Goal: Task Accomplishment & Management: Manage account settings

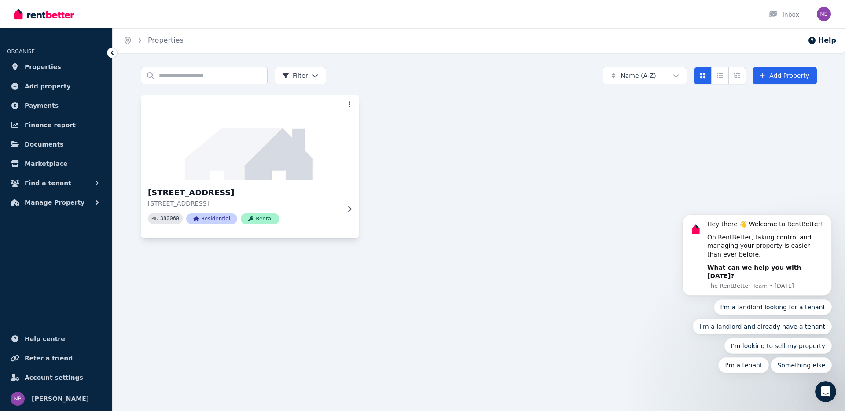
click at [310, 153] on img at bounding box center [249, 137] width 229 height 89
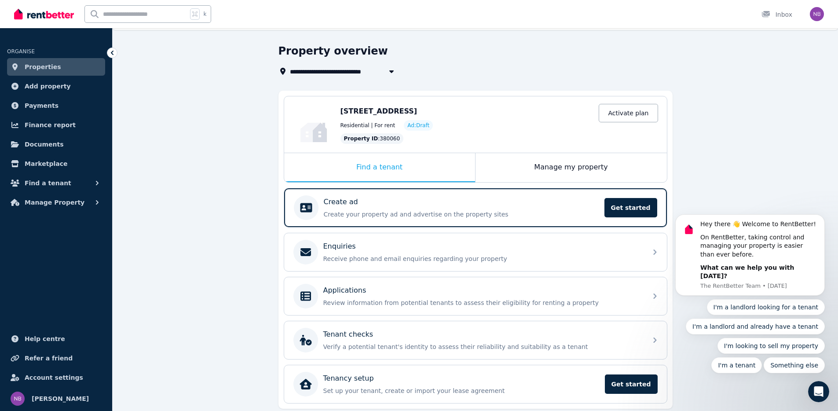
scroll to position [54, 0]
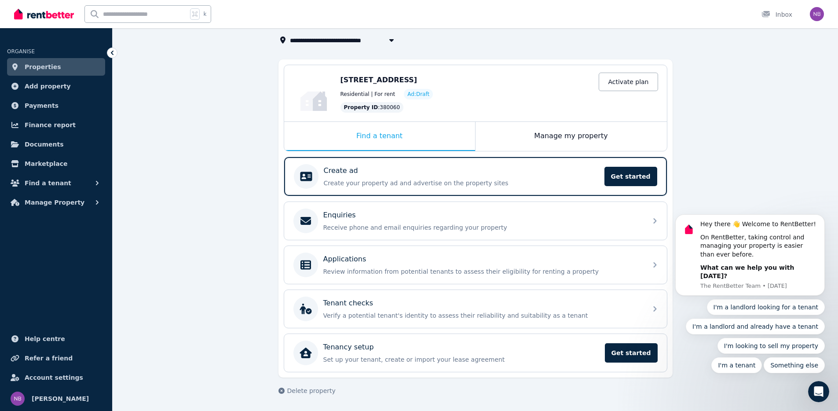
click at [416, 93] on span "Ad: Draft" at bounding box center [418, 94] width 22 height 7
click at [428, 180] on p "Create your property ad and advertise on the property sites" at bounding box center [461, 183] width 275 height 9
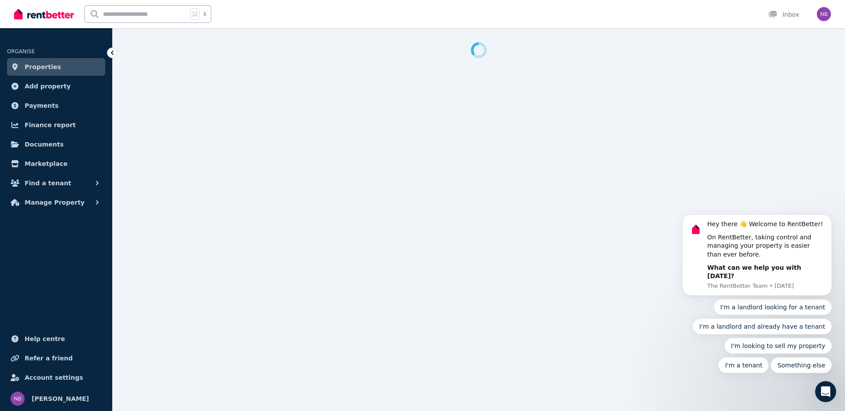
select select "***"
select select "**********"
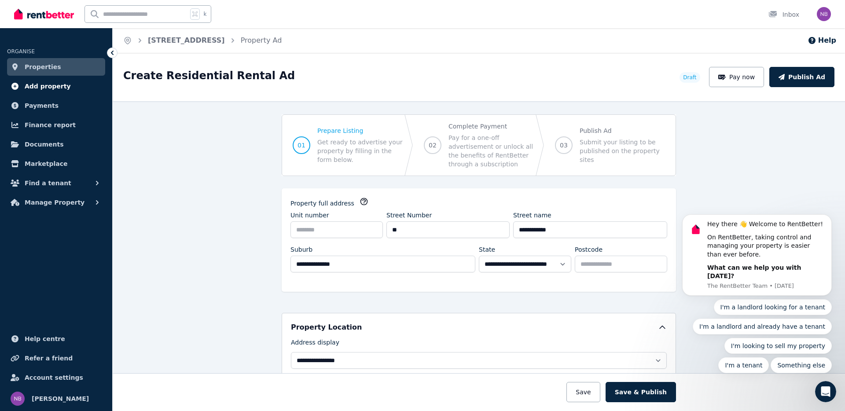
click at [61, 89] on span "Add property" at bounding box center [48, 86] width 46 height 11
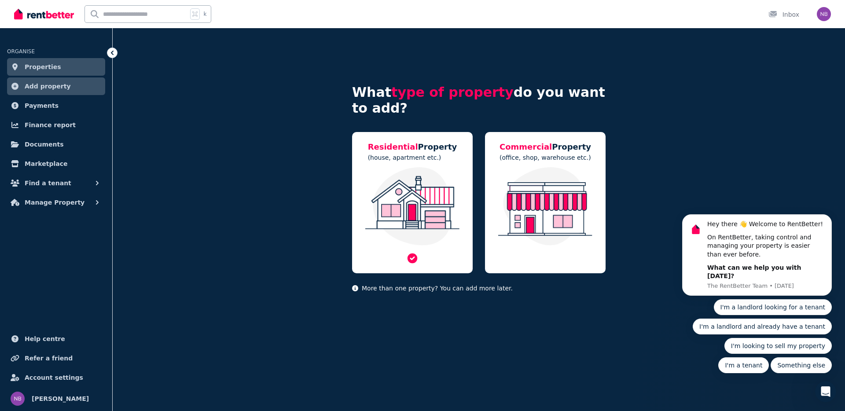
click at [423, 208] on img at bounding box center [412, 206] width 103 height 78
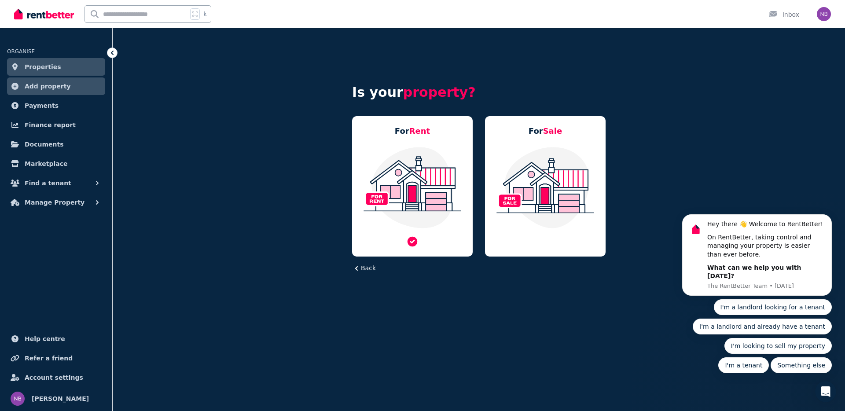
click at [423, 190] on img at bounding box center [412, 187] width 103 height 83
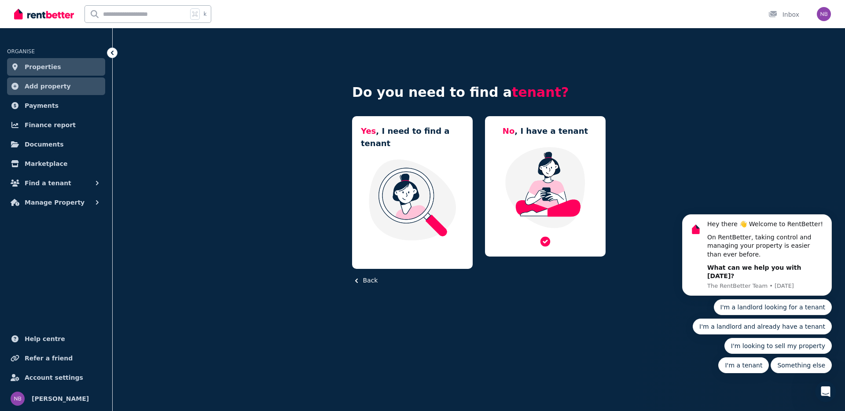
click at [523, 187] on img at bounding box center [545, 187] width 103 height 83
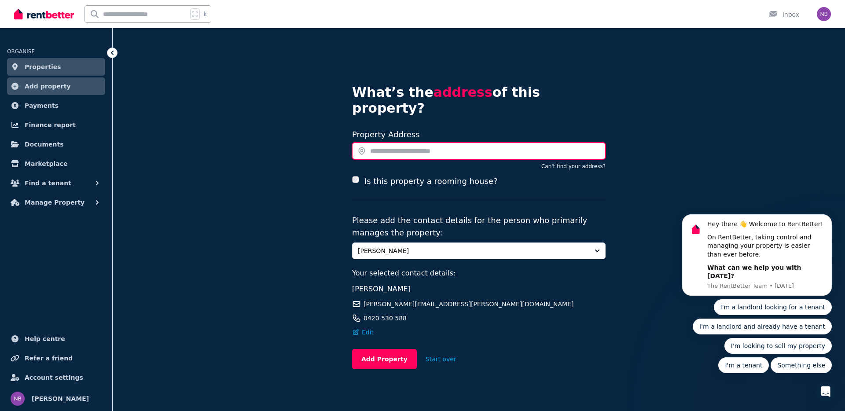
click at [438, 143] on input "text" at bounding box center [478, 151] width 253 height 17
click at [47, 106] on span "Payments" at bounding box center [42, 105] width 34 height 11
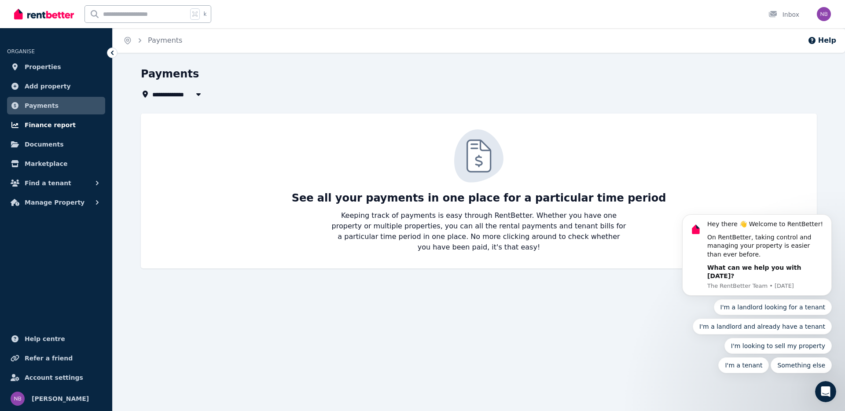
click at [57, 130] on span "Finance report" at bounding box center [50, 125] width 51 height 11
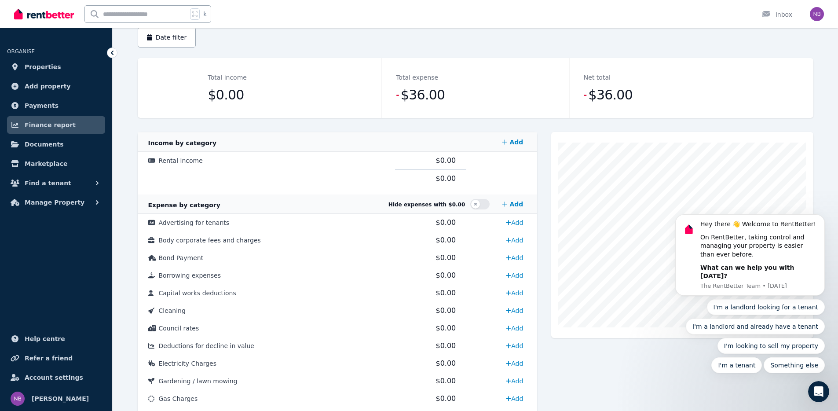
scroll to position [69, 0]
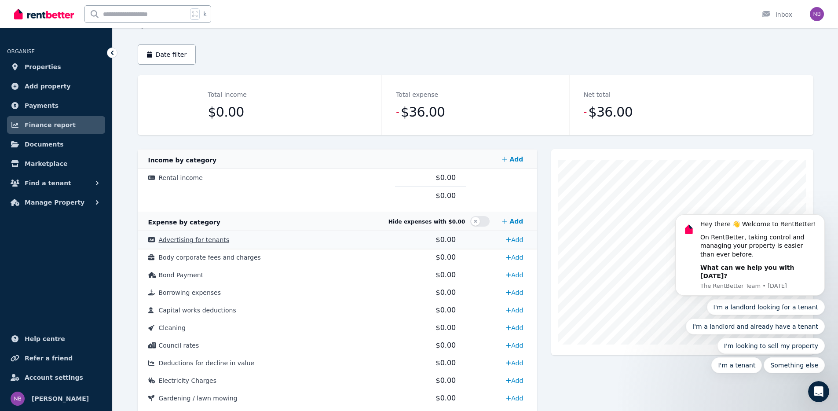
click at [191, 241] on span "Advertising for tenants" at bounding box center [194, 239] width 71 height 7
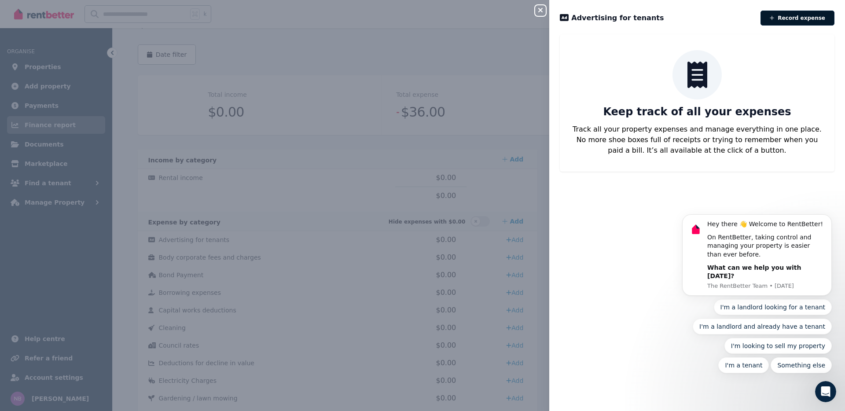
click at [797, 18] on button "Record expense" at bounding box center [797, 18] width 74 height 15
select select "**********"
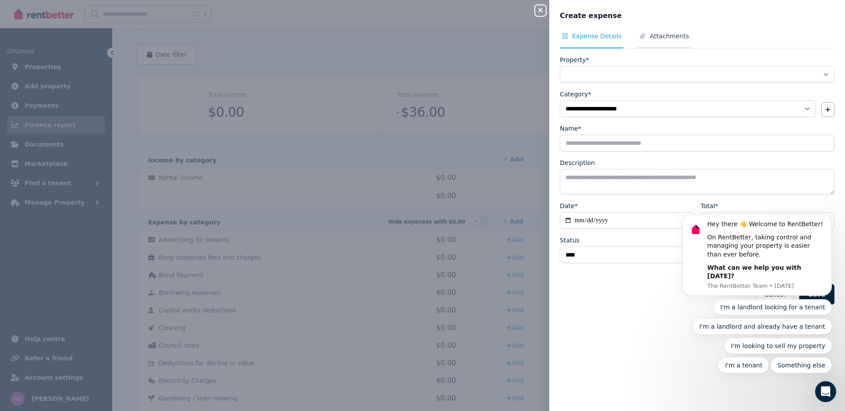
click at [662, 40] on span "Attachments" at bounding box center [668, 36] width 39 height 9
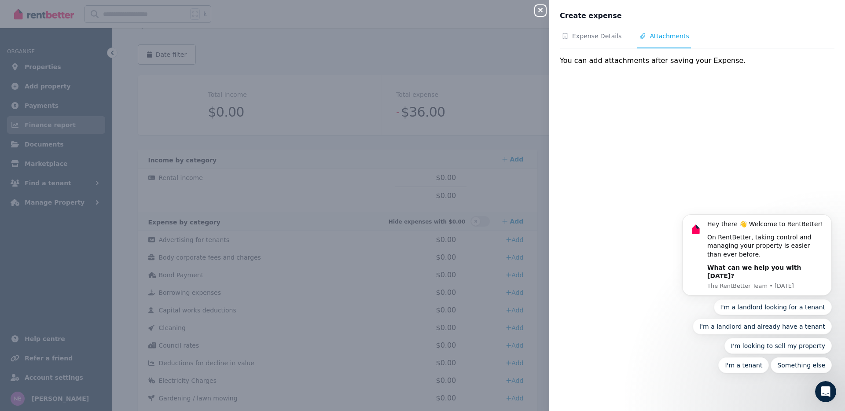
click at [622, 43] on nav "Expense Details Attachments" at bounding box center [697, 40] width 274 height 17
click at [594, 48] on span "Expense Details" at bounding box center [591, 40] width 63 height 17
select select "**********"
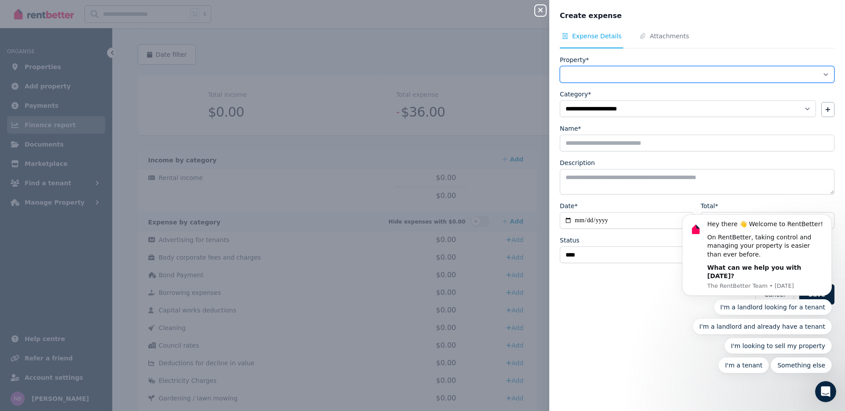
click at [605, 72] on select "**********" at bounding box center [697, 74] width 274 height 17
select select "**********"
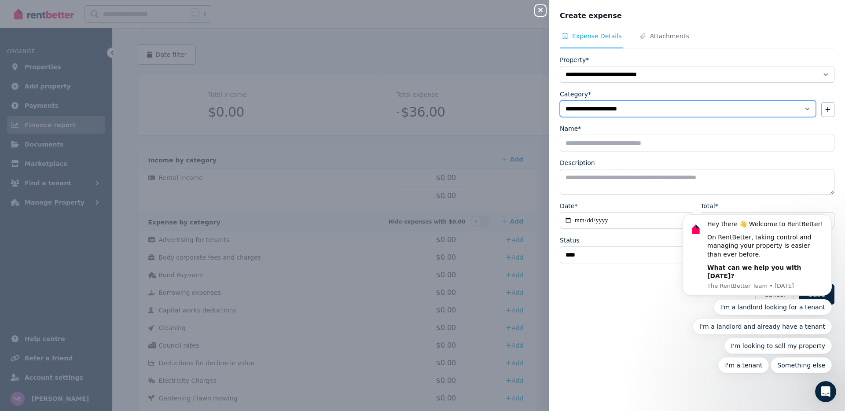
click at [614, 106] on select "**********" at bounding box center [688, 108] width 256 height 17
click at [803, 109] on select "**********" at bounding box center [688, 108] width 256 height 17
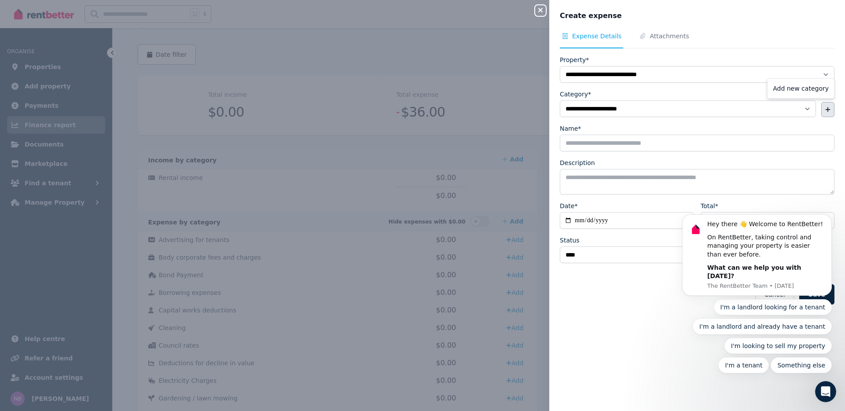
click at [821, 107] on button "button" at bounding box center [827, 109] width 13 height 15
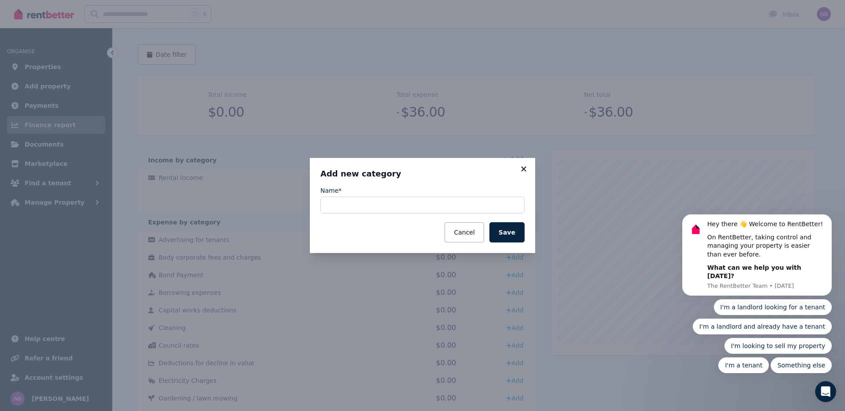
click at [523, 168] on icon at bounding box center [523, 168] width 5 height 5
select select "**********"
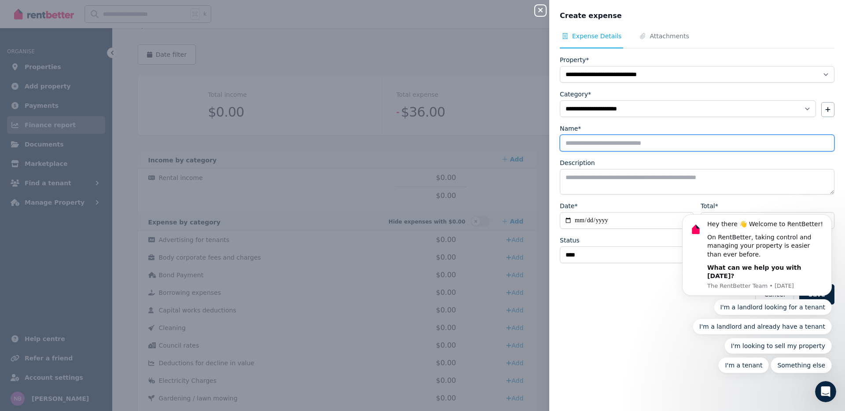
click at [615, 147] on input "Name*" at bounding box center [697, 143] width 274 height 17
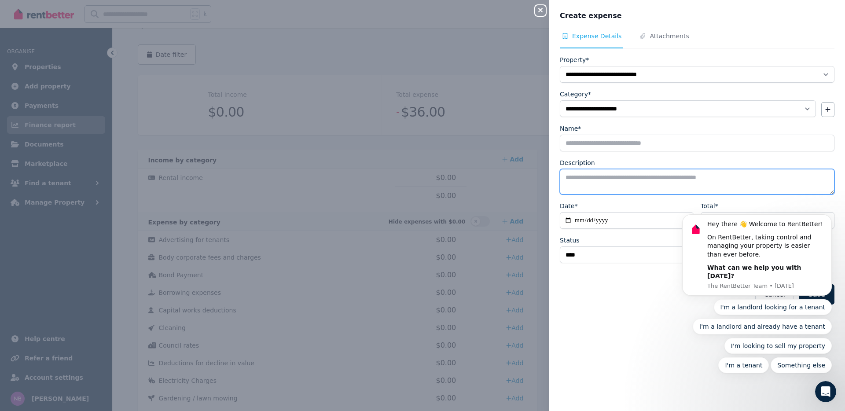
click at [618, 180] on textarea "Description" at bounding box center [697, 182] width 274 height 26
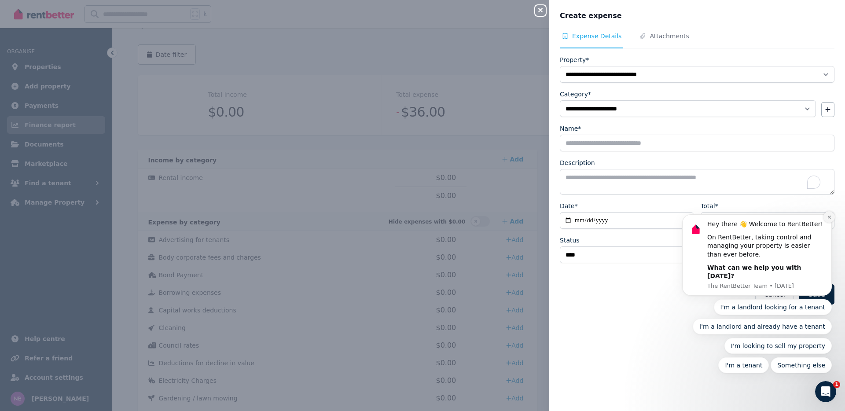
click at [830, 219] on icon "Dismiss notification" at bounding box center [829, 217] width 5 height 5
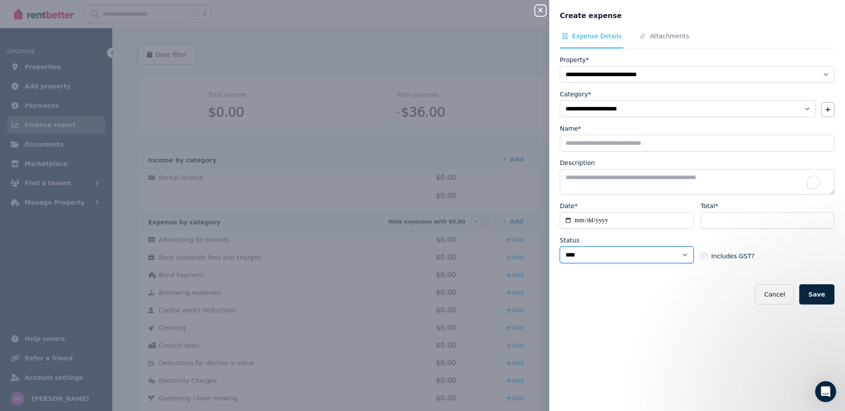
click at [680, 252] on select "****** ****" at bounding box center [627, 254] width 134 height 17
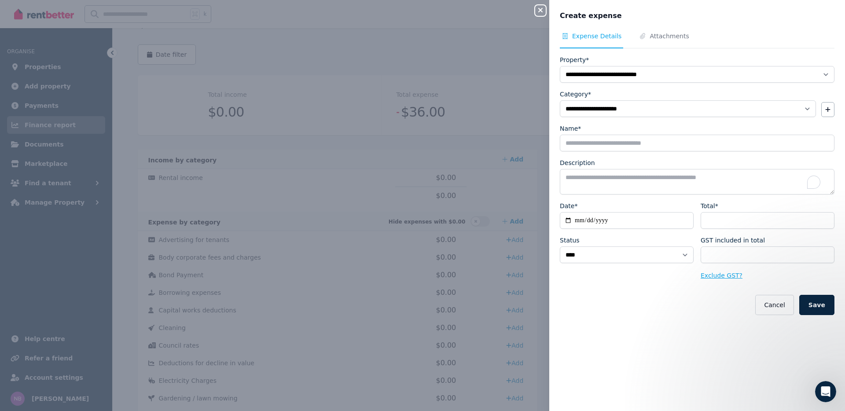
click at [720, 278] on button "Exclude GST?" at bounding box center [721, 275] width 42 height 9
click at [670, 32] on span "Attachments" at bounding box center [668, 36] width 39 height 9
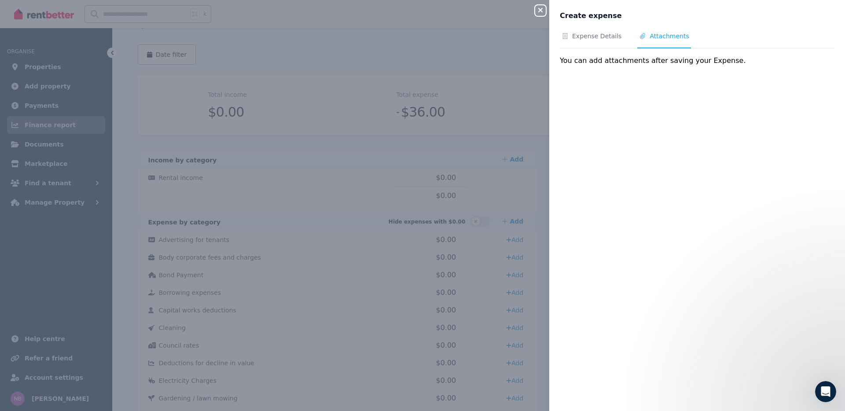
click at [541, 12] on icon "button" at bounding box center [540, 10] width 11 height 7
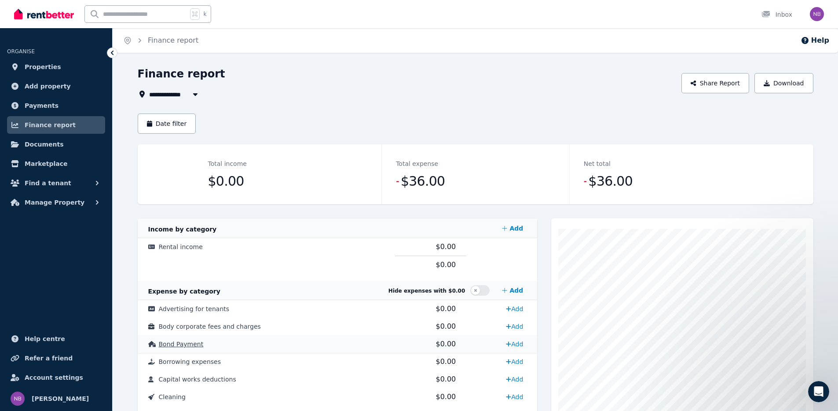
scroll to position [2, 0]
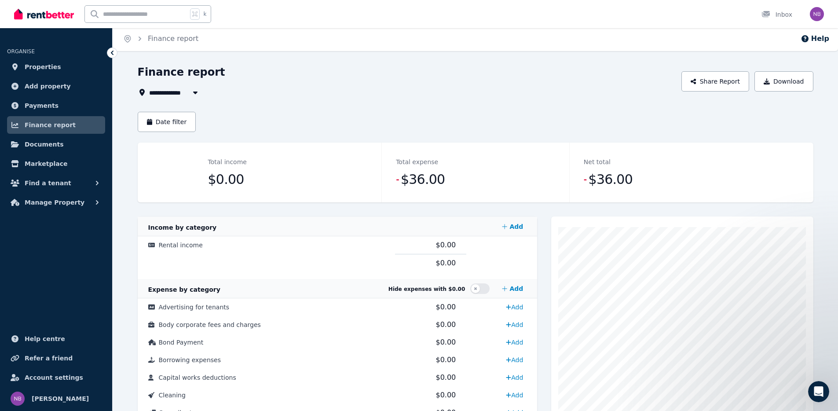
click at [203, 94] on div "**********" at bounding box center [407, 92] width 539 height 11
click at [199, 93] on icon "button" at bounding box center [195, 92] width 9 height 7
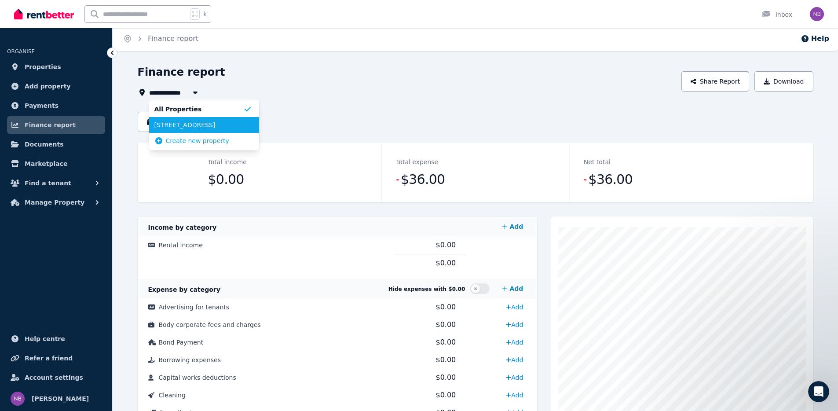
click at [201, 125] on span "[STREET_ADDRESS]" at bounding box center [198, 125] width 89 height 9
type input "**********"
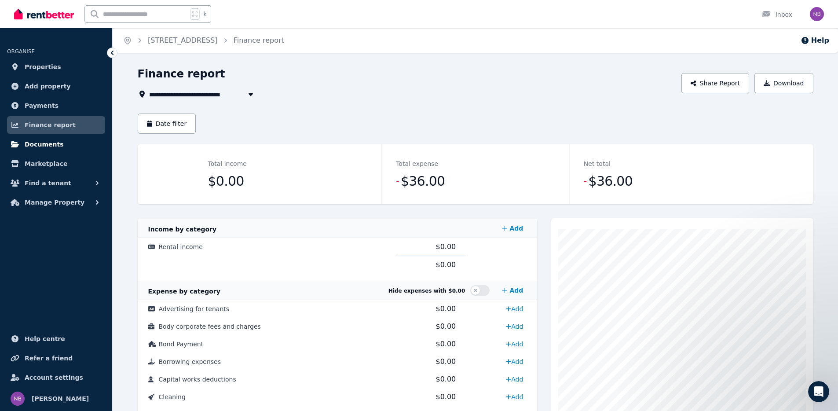
click at [47, 143] on span "Documents" at bounding box center [44, 144] width 39 height 11
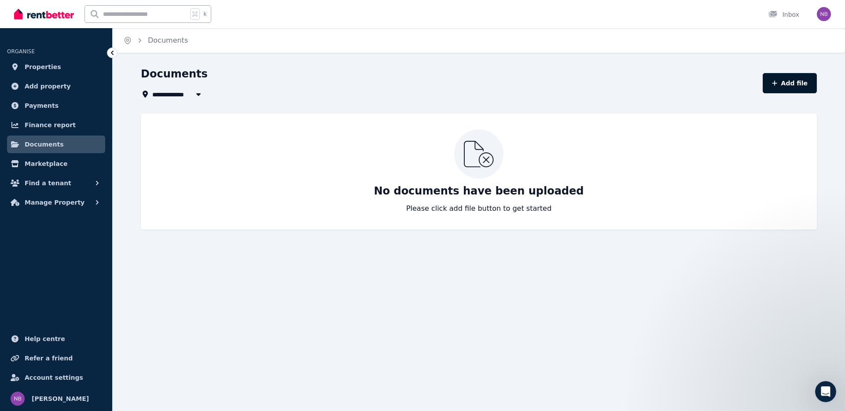
click at [796, 86] on button "Add file" at bounding box center [789, 83] width 54 height 20
select select "*****"
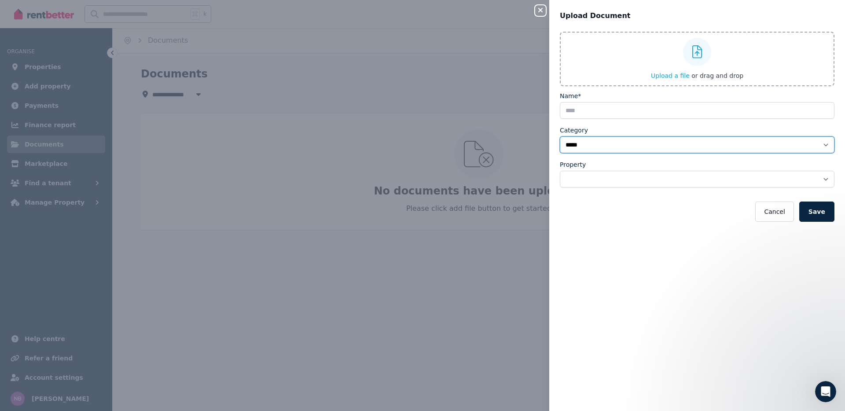
click at [602, 150] on select "**********" at bounding box center [697, 144] width 274 height 17
click at [499, 266] on div "**********" at bounding box center [422, 205] width 845 height 411
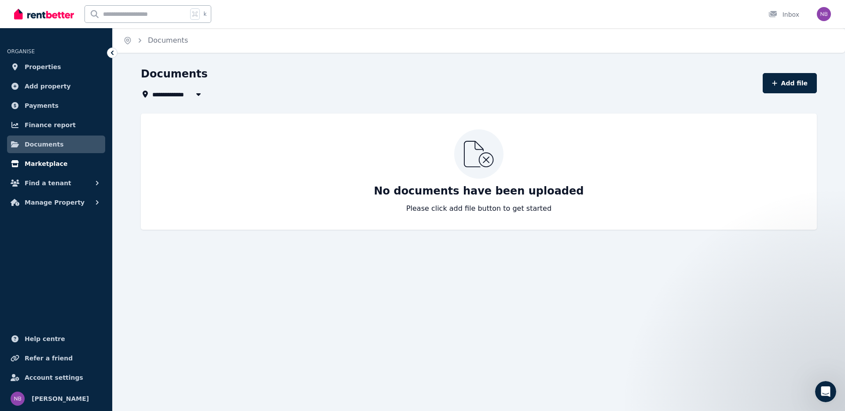
click at [48, 160] on span "Marketplace" at bounding box center [46, 163] width 43 height 11
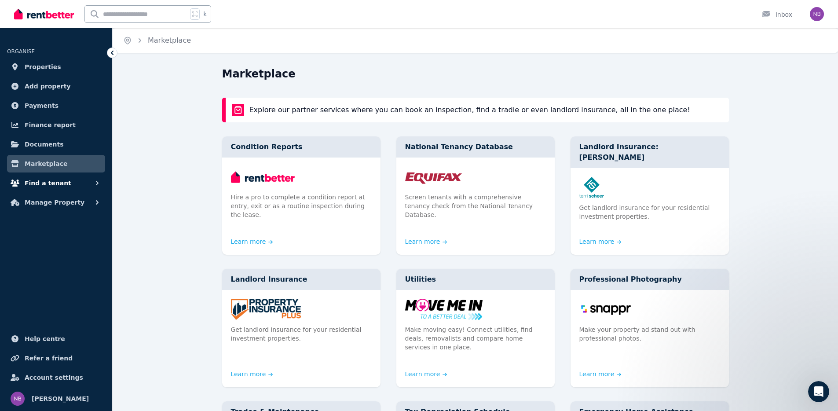
click at [52, 179] on span "Find a tenant" at bounding box center [48, 183] width 47 height 11
click at [37, 190] on button "Find a tenant" at bounding box center [56, 183] width 98 height 18
click at [44, 186] on span "Find a tenant" at bounding box center [48, 183] width 47 height 11
click at [60, 274] on span "Manage Property" at bounding box center [55, 274] width 60 height 11
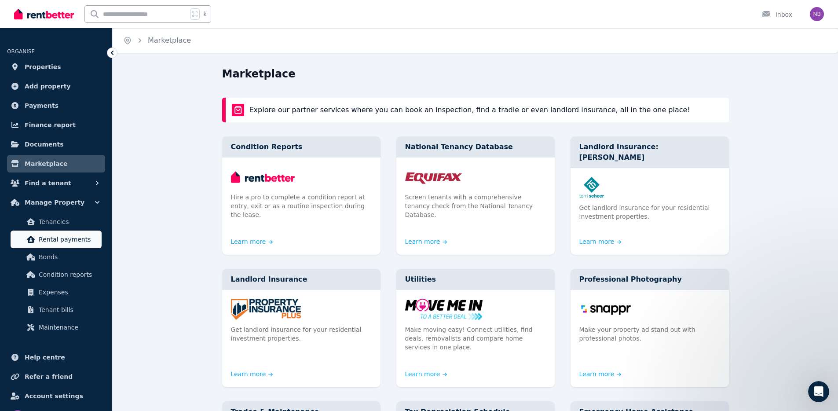
scroll to position [18, 0]
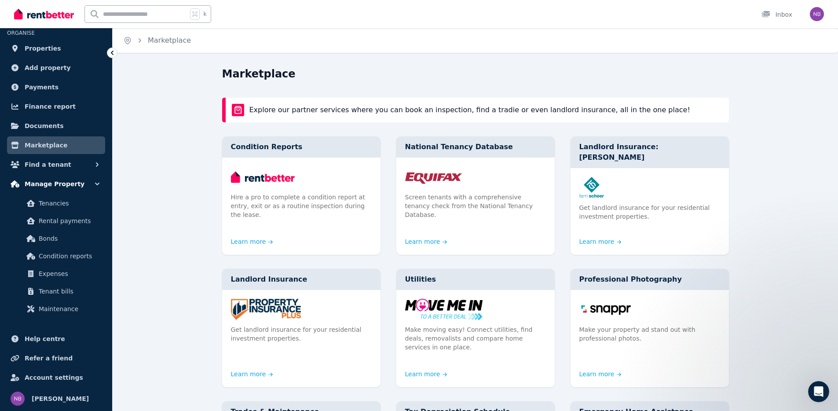
click at [78, 184] on button "Manage Property" at bounding box center [56, 184] width 98 height 18
click at [78, 184] on ul "ORGANISE Properties Add property Payments Finance report Documents Marketplace …" at bounding box center [56, 167] width 112 height 299
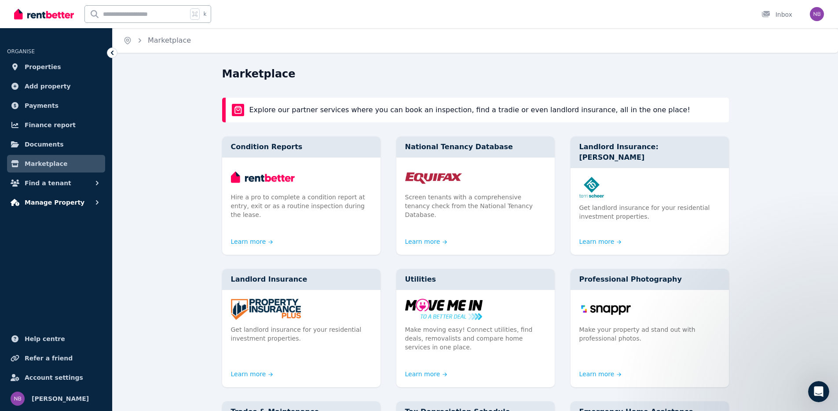
click at [82, 202] on button "Manage Property" at bounding box center [56, 203] width 98 height 18
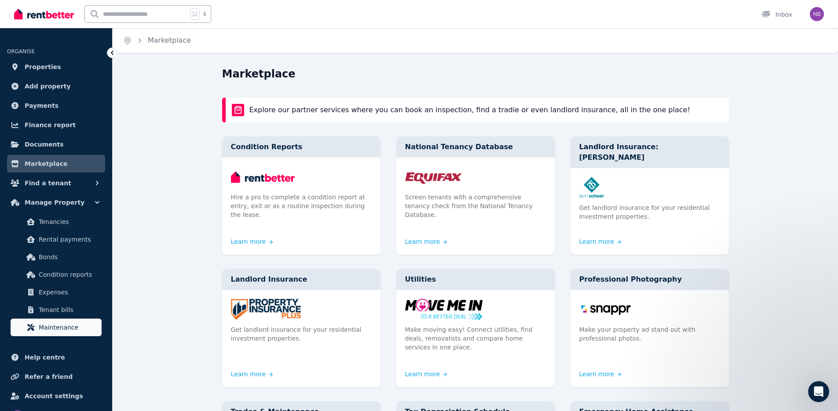
click at [56, 324] on span "Maintenance" at bounding box center [68, 327] width 59 height 11
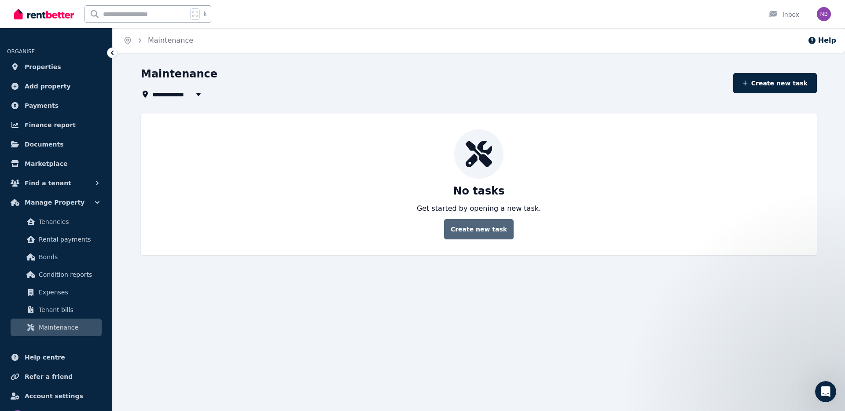
click at [450, 234] on button "Create new task" at bounding box center [478, 229] width 69 height 20
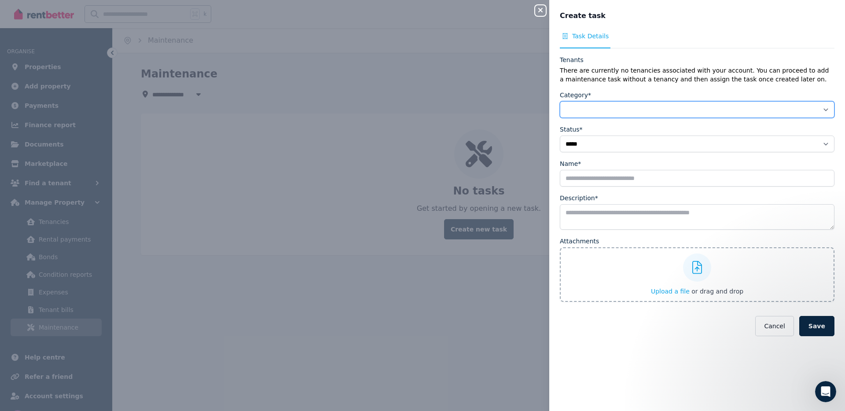
click at [602, 107] on select "**********" at bounding box center [697, 109] width 274 height 17
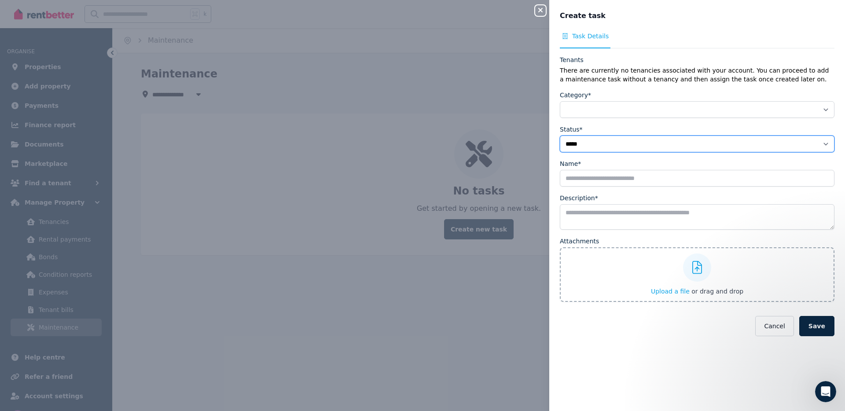
click at [596, 147] on select "**********" at bounding box center [697, 143] width 274 height 17
click at [355, 302] on div "**********" at bounding box center [422, 205] width 845 height 411
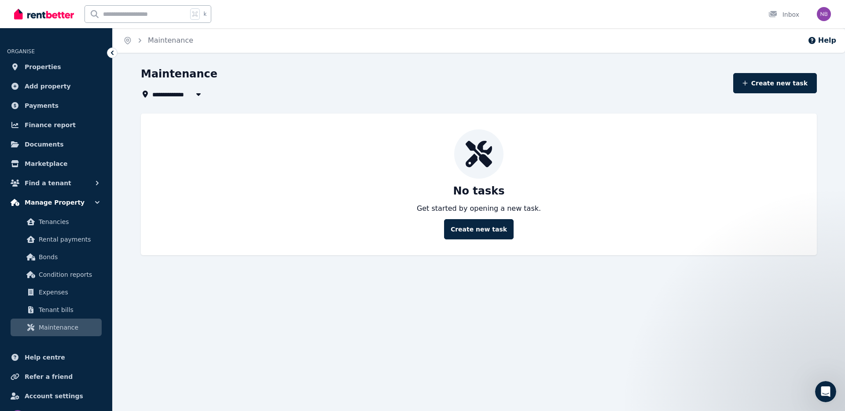
click at [68, 209] on button "Manage Property" at bounding box center [56, 203] width 98 height 18
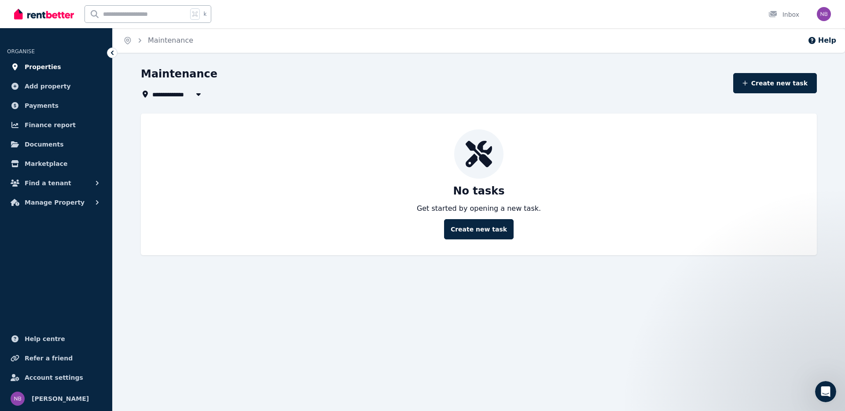
click at [41, 66] on span "Properties" at bounding box center [43, 67] width 37 height 11
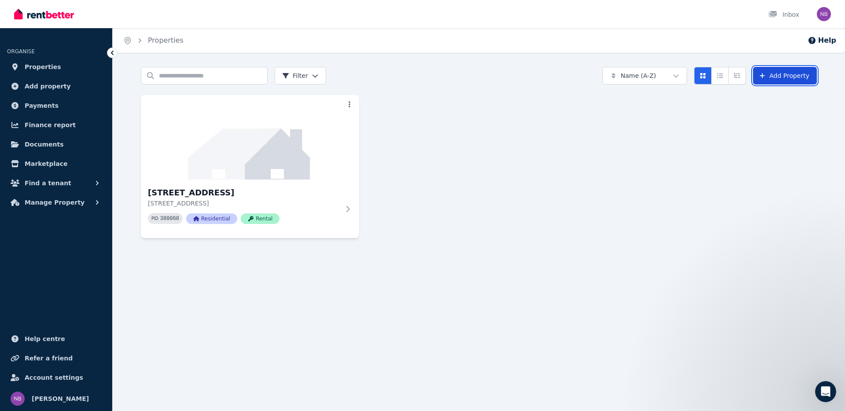
click at [778, 82] on link "Add Property" at bounding box center [785, 76] width 64 height 18
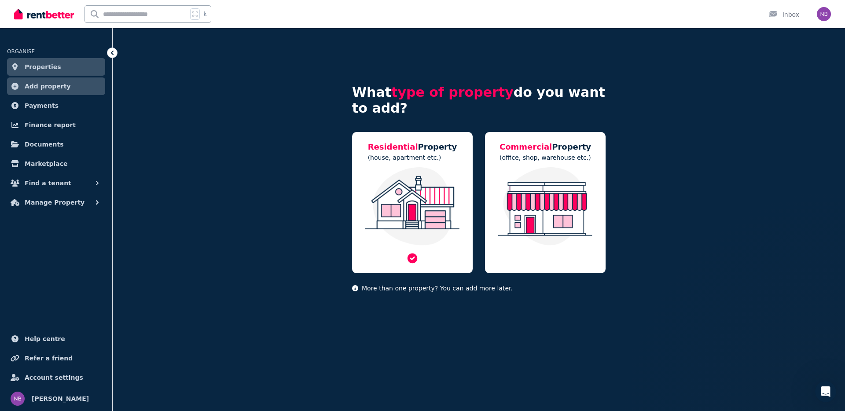
click at [406, 224] on img at bounding box center [412, 206] width 103 height 78
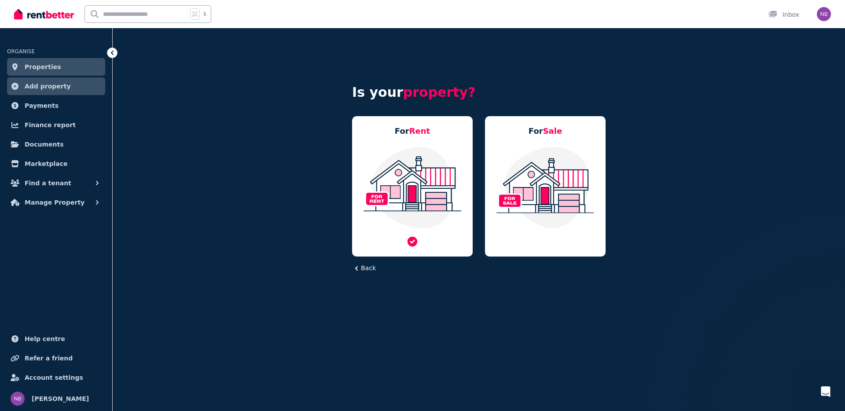
click at [438, 178] on img at bounding box center [412, 187] width 103 height 83
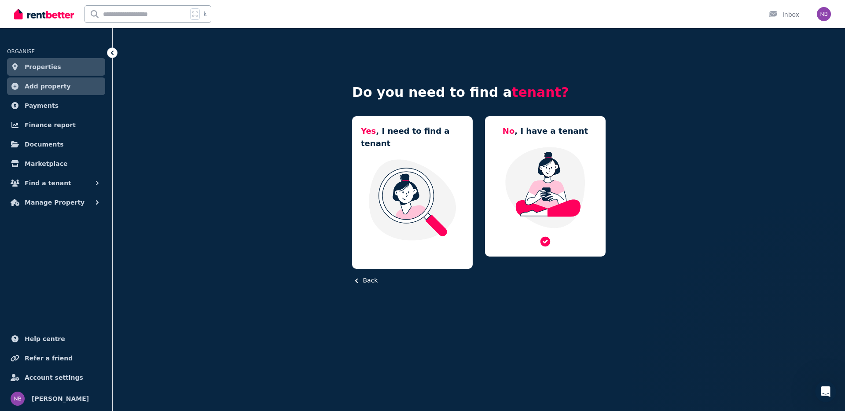
click at [521, 179] on img at bounding box center [545, 187] width 103 height 83
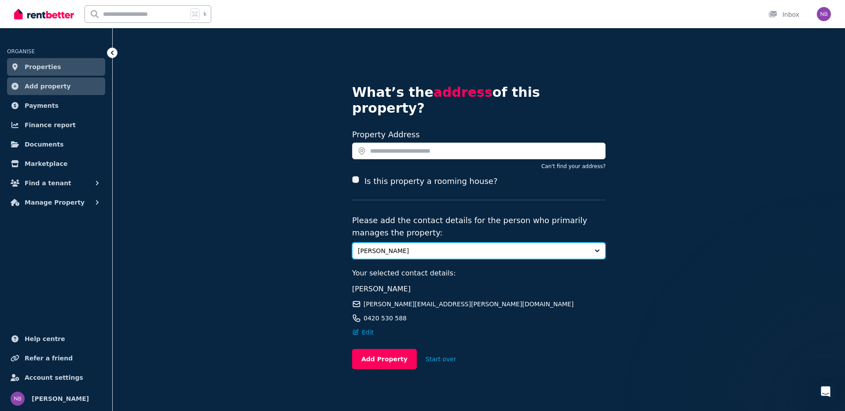
click at [409, 246] on span "[PERSON_NAME]" at bounding box center [473, 250] width 230 height 9
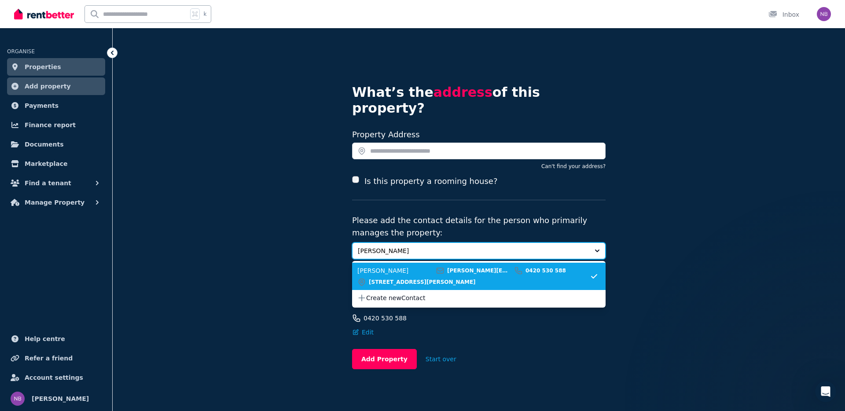
click at [409, 246] on span "[PERSON_NAME]" at bounding box center [473, 250] width 230 height 9
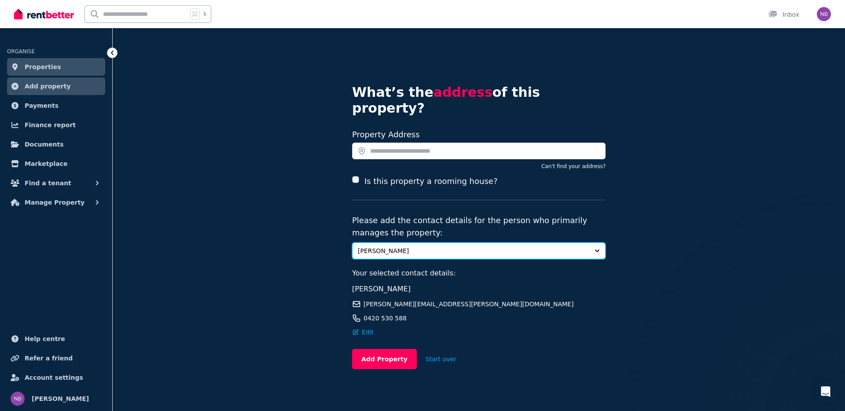
click at [409, 246] on span "[PERSON_NAME]" at bounding box center [473, 250] width 230 height 9
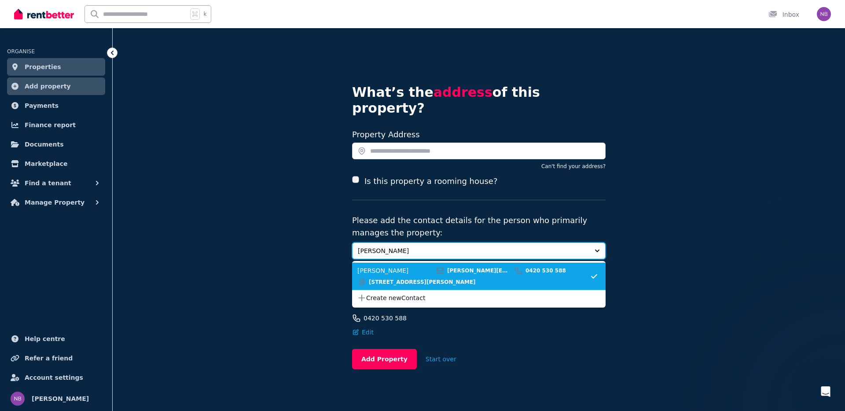
click at [409, 246] on span "[PERSON_NAME]" at bounding box center [473, 250] width 230 height 9
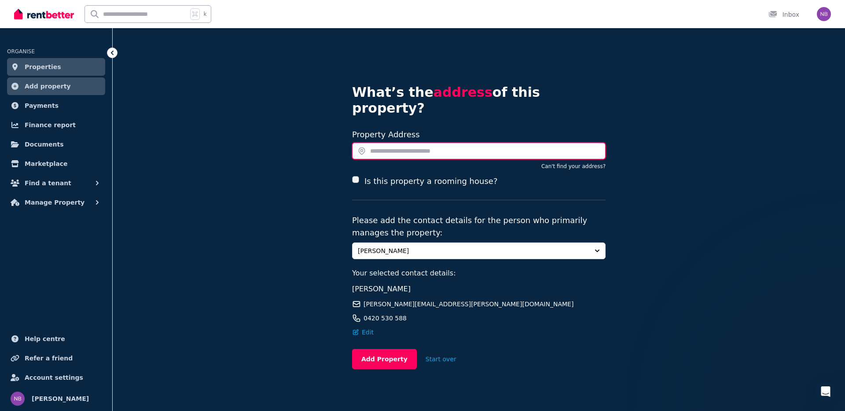
click at [399, 143] on input "text" at bounding box center [478, 151] width 253 height 17
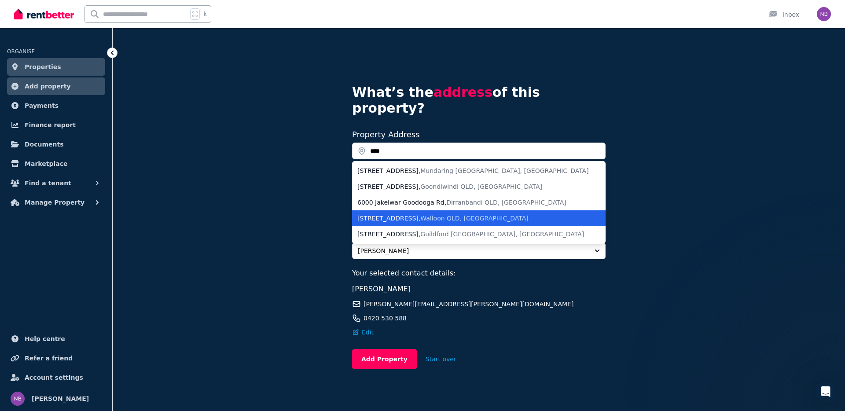
click at [449, 215] on span "Walloon QLD, [GEOGRAPHIC_DATA]" at bounding box center [474, 218] width 108 height 7
type input "**********"
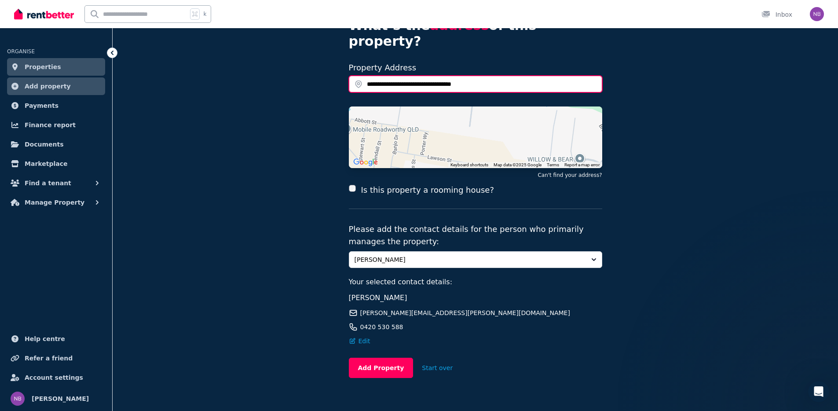
scroll to position [67, 0]
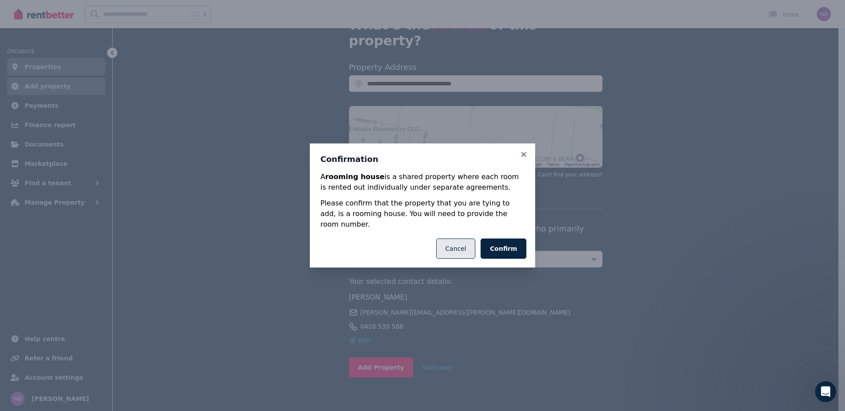
click at [449, 238] on button "Cancel" at bounding box center [455, 248] width 39 height 20
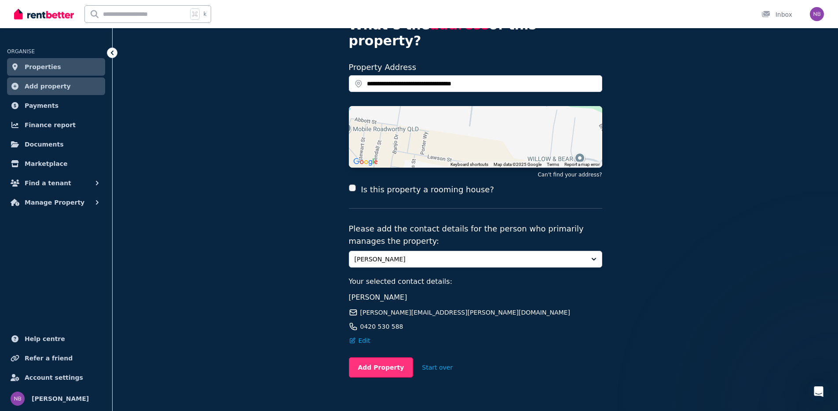
click at [388, 357] on button "Add Property" at bounding box center [381, 367] width 65 height 20
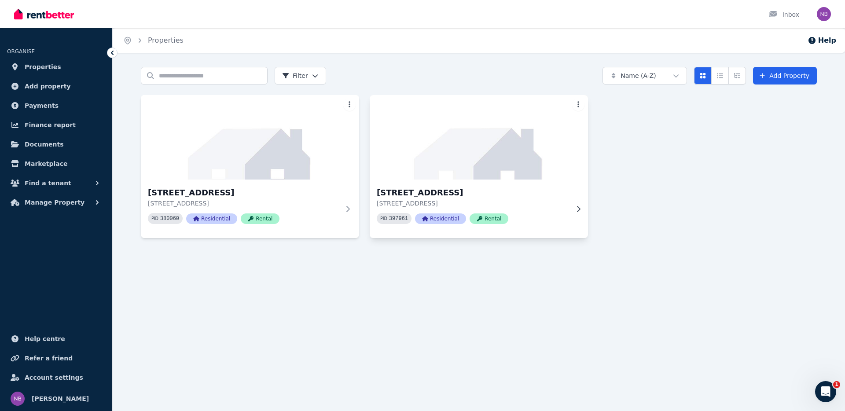
click at [506, 130] on img at bounding box center [478, 137] width 229 height 89
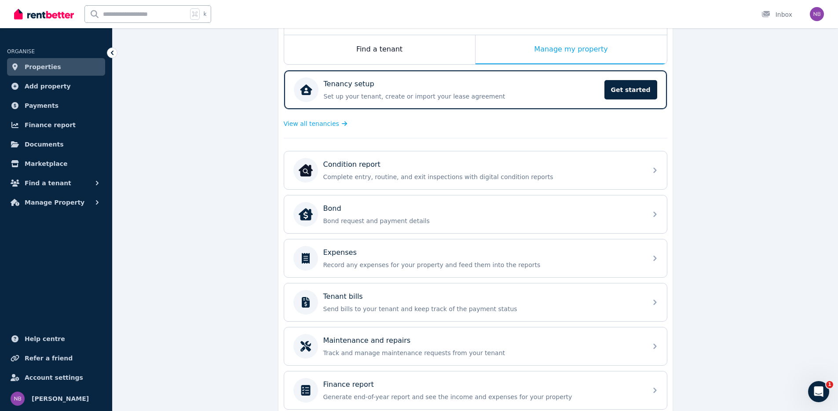
scroll to position [175, 0]
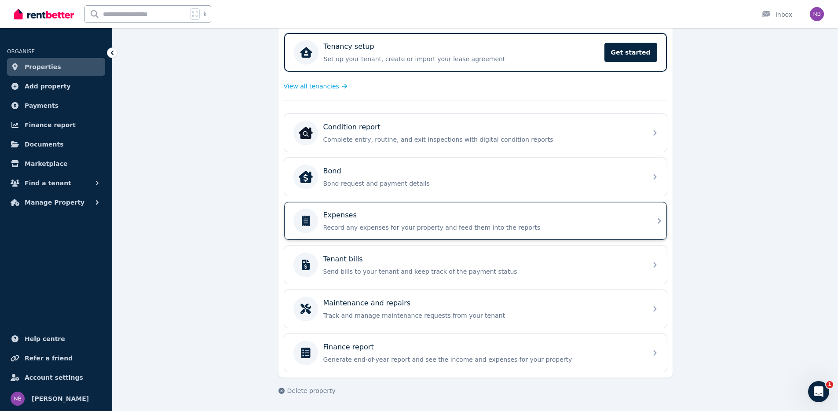
click at [355, 221] on div "Expenses Record any expenses for your property and feed them into the reports" at bounding box center [482, 221] width 318 height 22
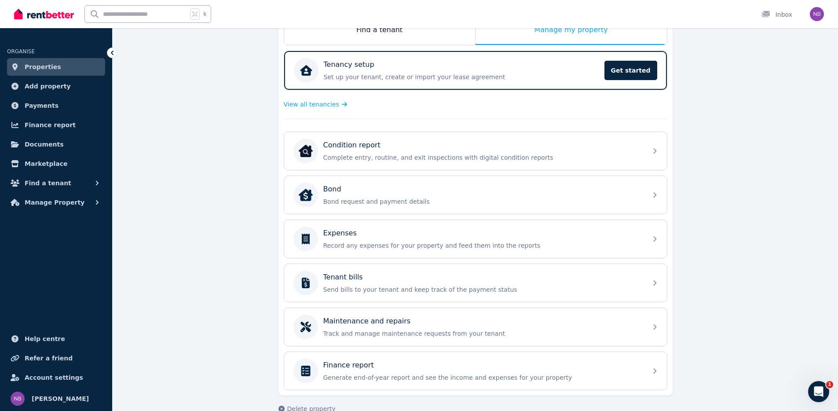
scroll to position [175, 0]
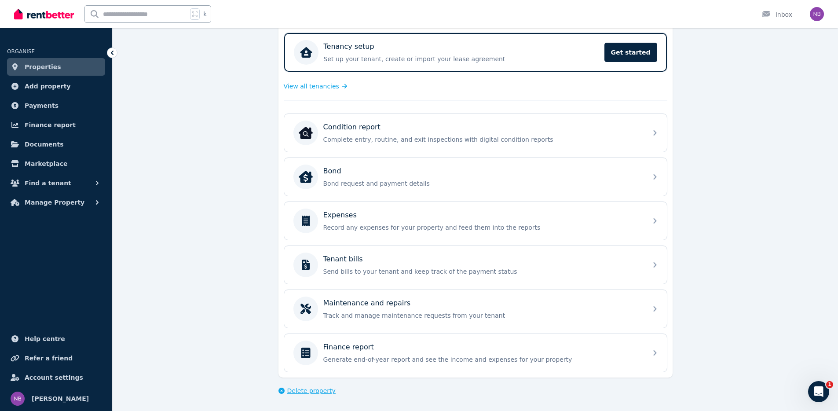
click at [321, 389] on span "Delete property" at bounding box center [311, 390] width 48 height 9
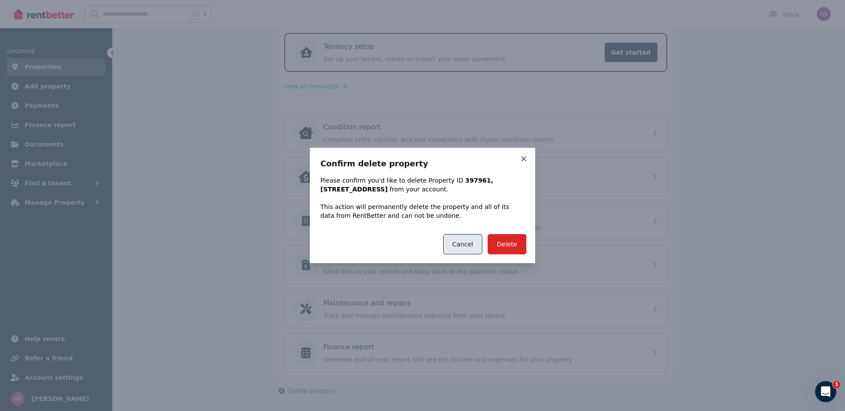
click at [464, 251] on button "Cancel" at bounding box center [462, 244] width 39 height 20
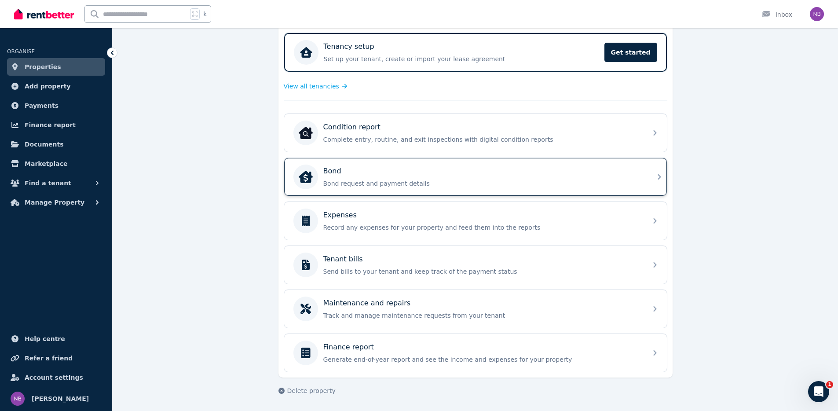
click at [448, 176] on div "Bond Bond request and payment details" at bounding box center [482, 177] width 318 height 22
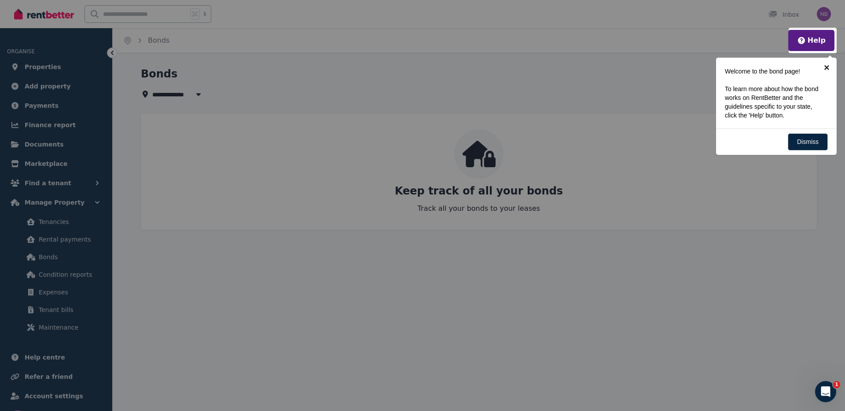
click at [830, 69] on link "×" at bounding box center [826, 68] width 20 height 20
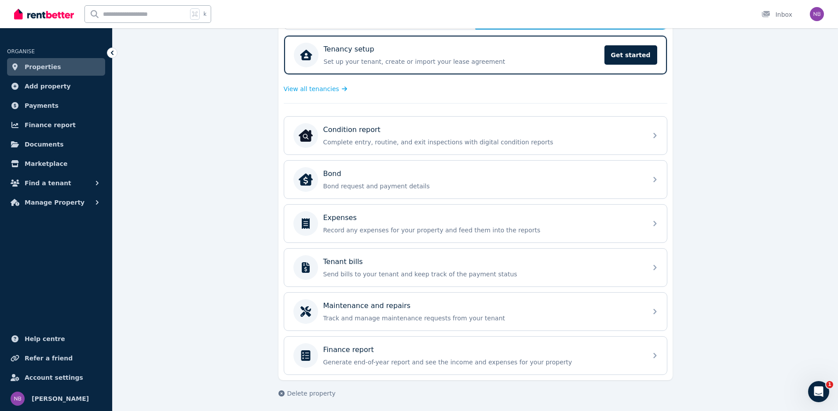
scroll to position [175, 0]
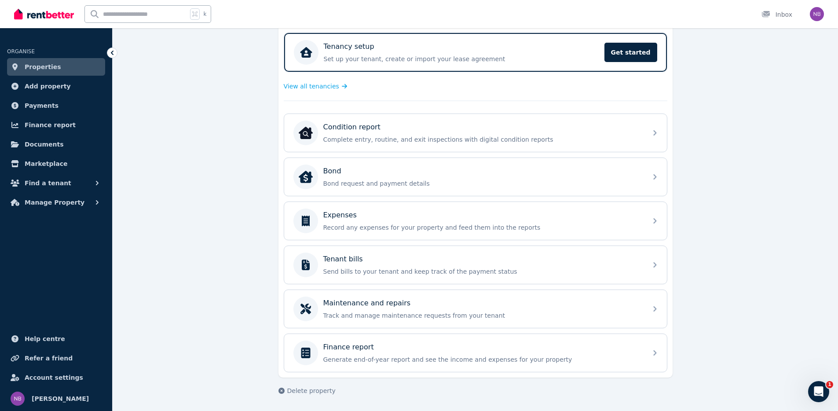
click at [60, 68] on link "Properties" at bounding box center [56, 67] width 98 height 18
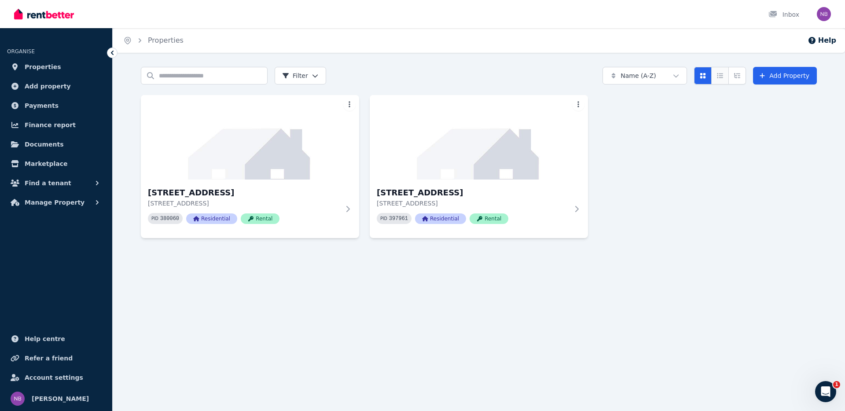
click at [723, 75] on icon "Compact list view" at bounding box center [719, 76] width 7 height 6
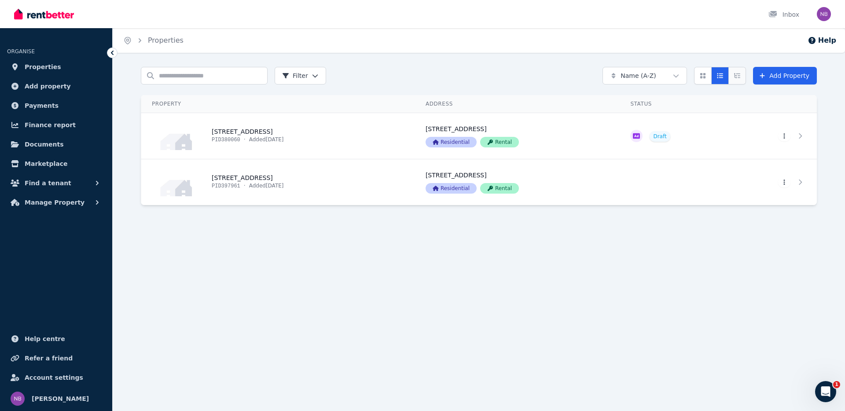
click at [746, 75] on button "Expanded list view" at bounding box center [737, 76] width 18 height 18
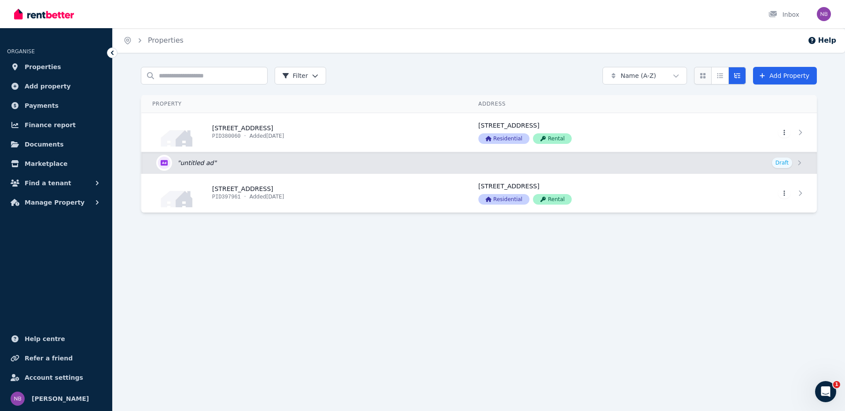
click at [708, 75] on button "Card view" at bounding box center [703, 76] width 18 height 18
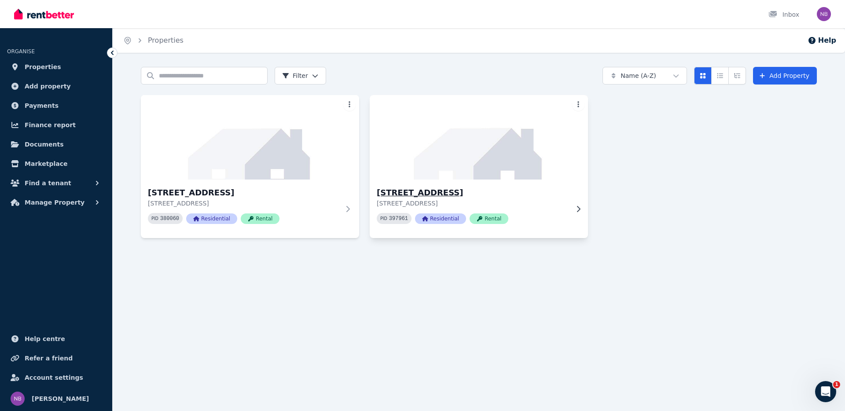
click at [471, 161] on img at bounding box center [478, 137] width 229 height 89
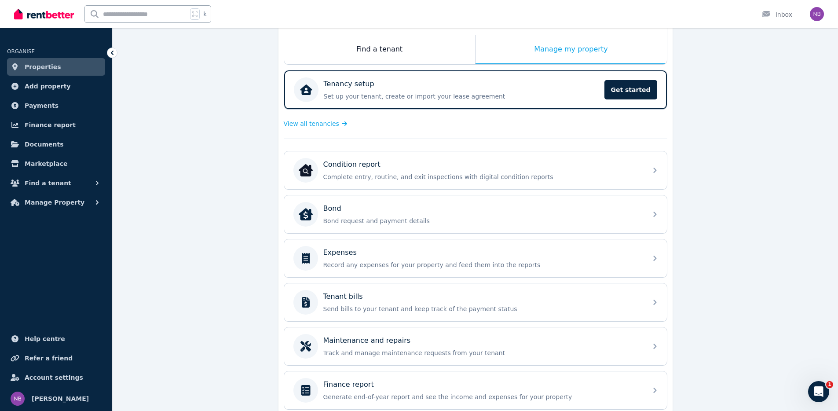
scroll to position [175, 0]
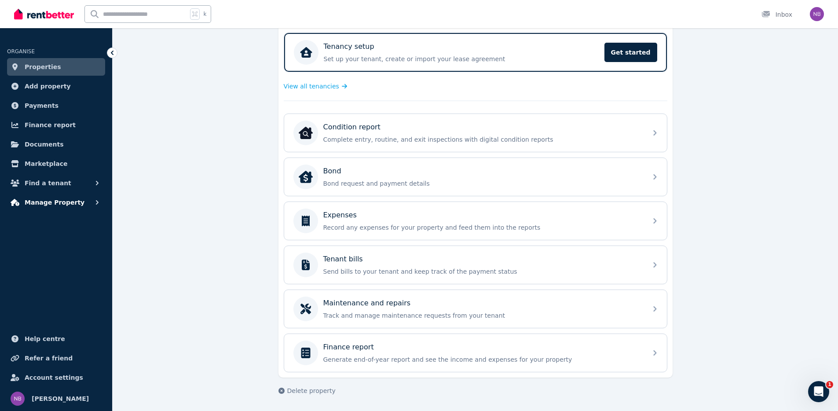
click at [83, 201] on button "Manage Property" at bounding box center [56, 203] width 98 height 18
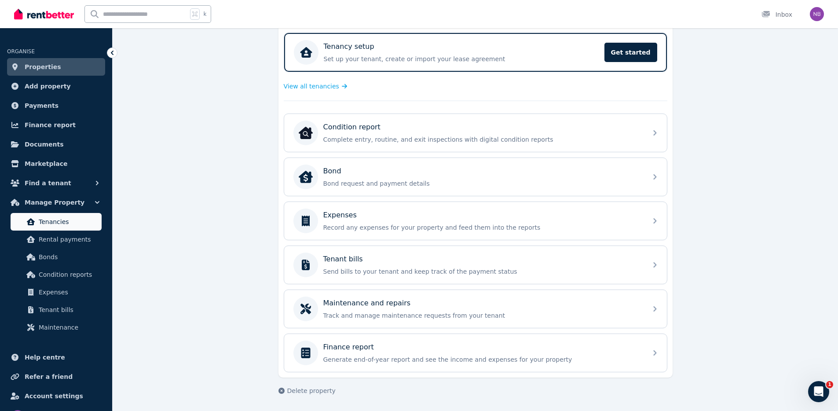
click at [64, 222] on span "Tenancies" at bounding box center [68, 221] width 59 height 11
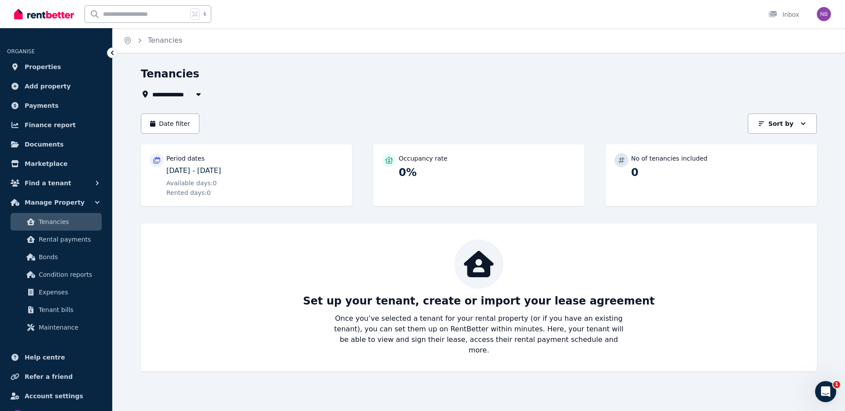
click at [187, 168] on p "13/05/2025 - 11/08/2025" at bounding box center [254, 170] width 177 height 11
click at [232, 169] on p "13/05/2025 - 11/08/2025" at bounding box center [254, 170] width 177 height 11
click at [614, 309] on div "Set up your tenant, create or import your lease agreement Once you’ve selected …" at bounding box center [479, 297] width 658 height 116
click at [222, 177] on div "Period dates 13/05/2025 - 11/08/2025 Available days: 0 Rented days: 0" at bounding box center [254, 175] width 177 height 44
click at [476, 185] on div "Occupancy rate 0%" at bounding box center [478, 175] width 211 height 62
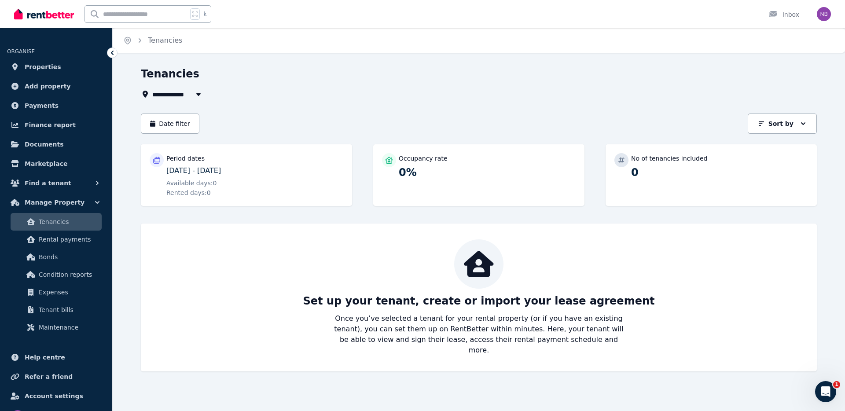
click at [464, 282] on div at bounding box center [478, 263] width 49 height 49
click at [481, 272] on icon at bounding box center [478, 264] width 29 height 26
click at [406, 168] on p "0%" at bounding box center [487, 172] width 177 height 14
click at [635, 162] on p "No of tenancies included" at bounding box center [669, 158] width 76 height 9
click at [789, 126] on p "Sort by" at bounding box center [780, 123] width 25 height 9
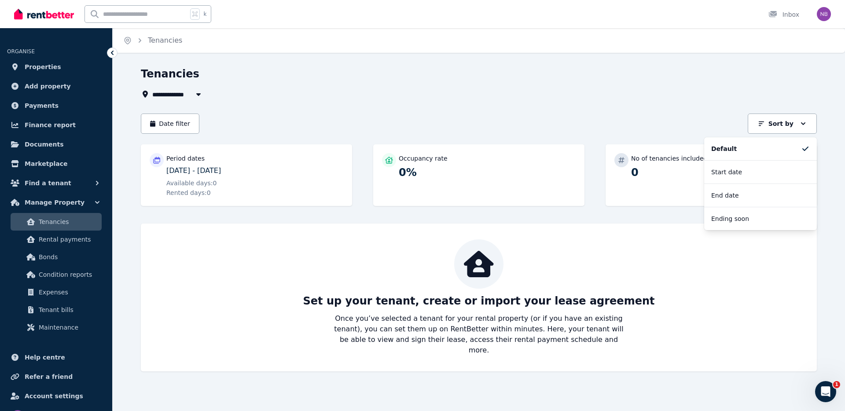
click at [596, 107] on div "**********" at bounding box center [479, 219] width 676 height 304
